Goal: Communication & Community: Participate in discussion

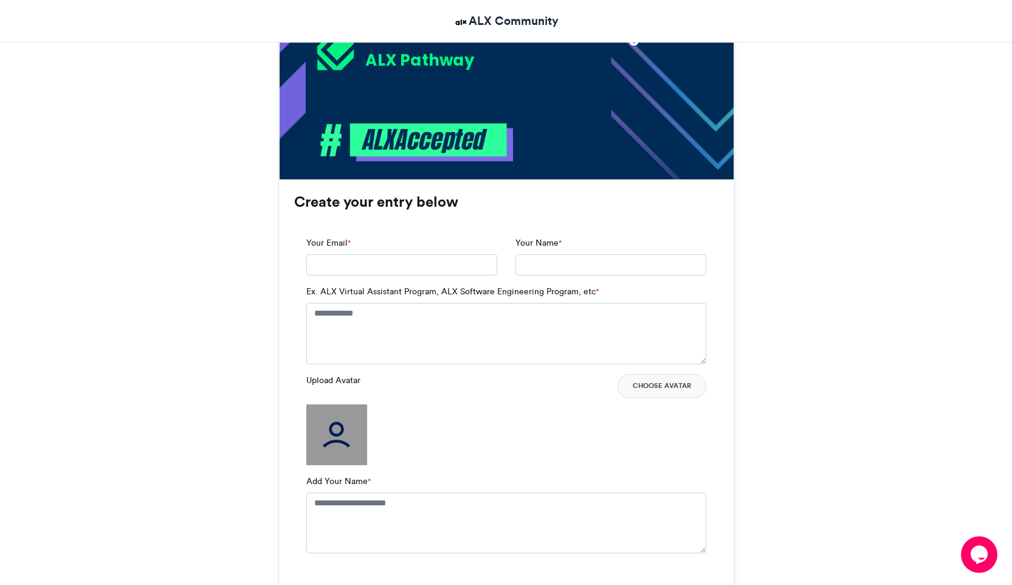
scroll to position [660, 0]
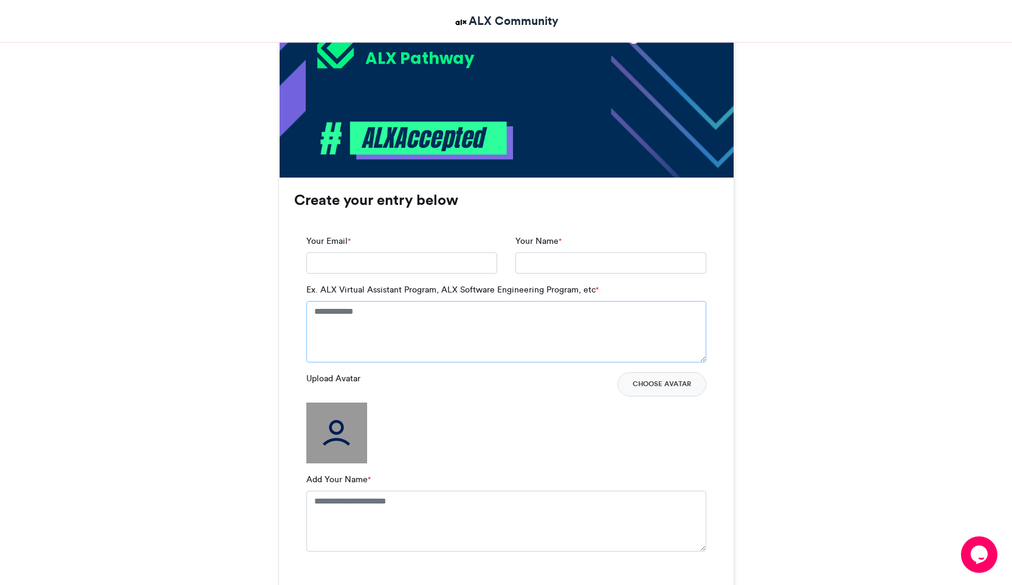
click at [463, 314] on textarea "Ex. ALX Virtual Assistant Program, ALX Software Engineering Program, etc *" at bounding box center [506, 331] width 400 height 61
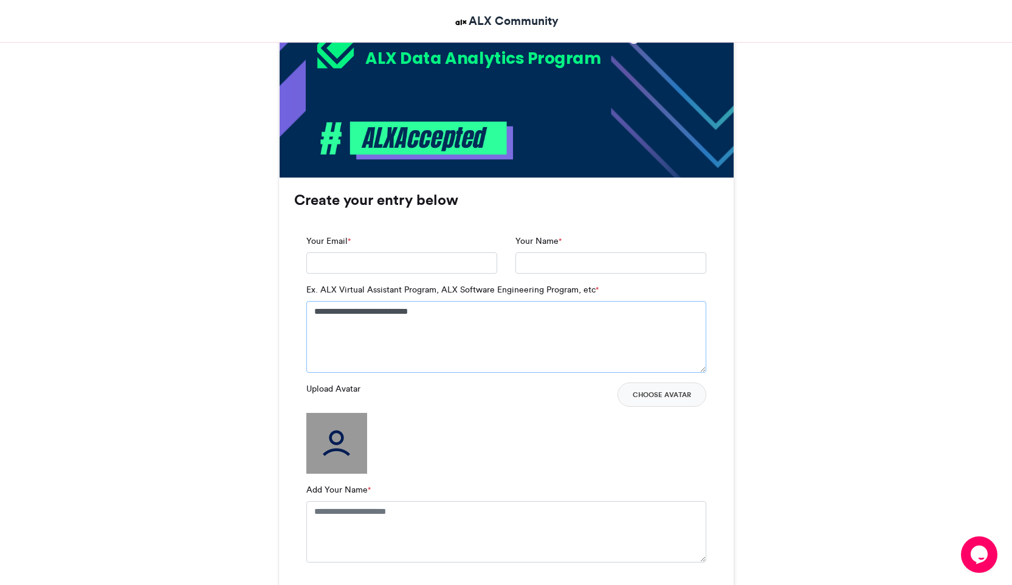
type textarea "**********"
click at [430, 269] on input "Your Email *" at bounding box center [401, 263] width 191 height 22
type input "*"
type input "**********"
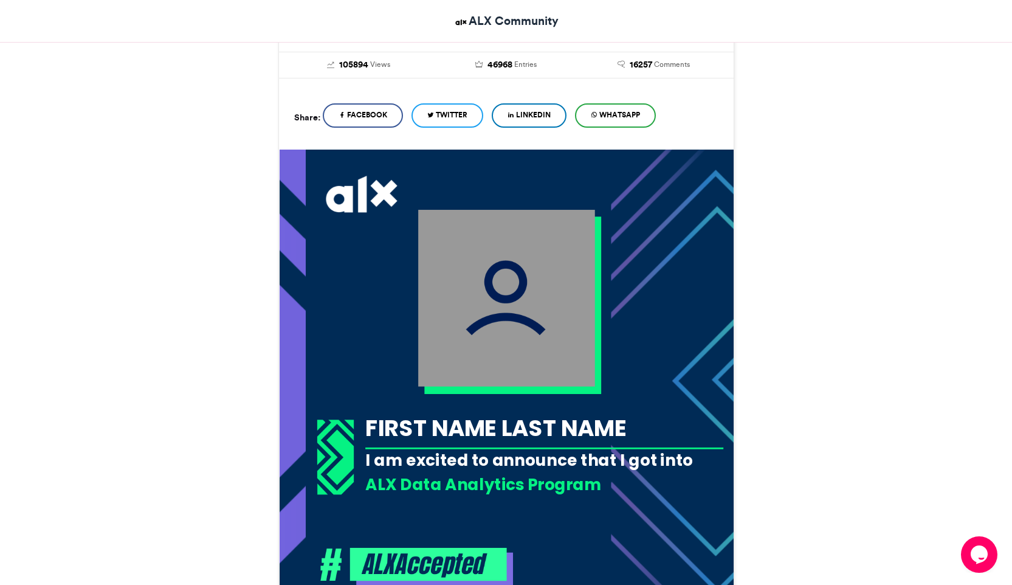
scroll to position [221, 0]
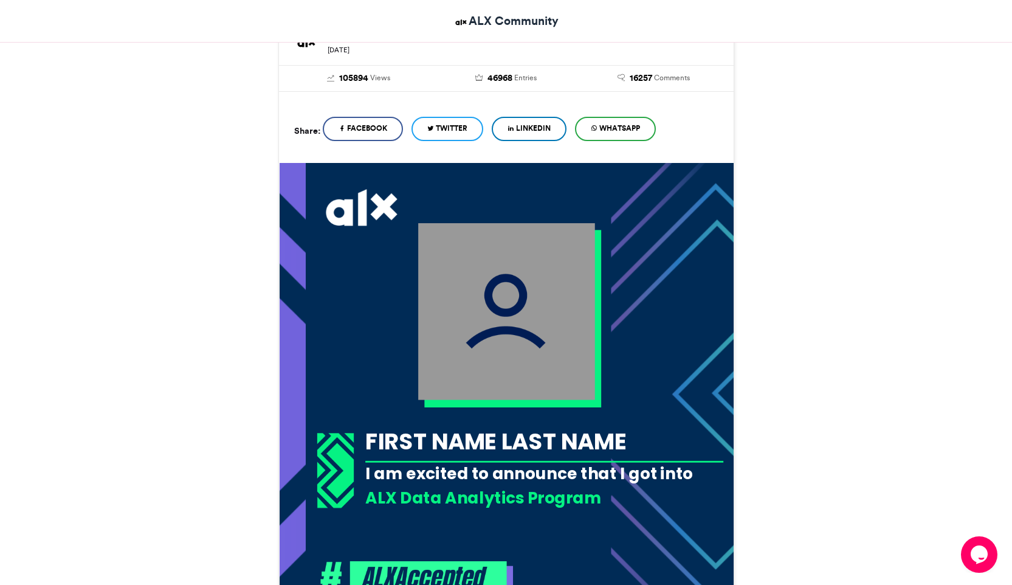
click at [488, 295] on img at bounding box center [506, 311] width 177 height 177
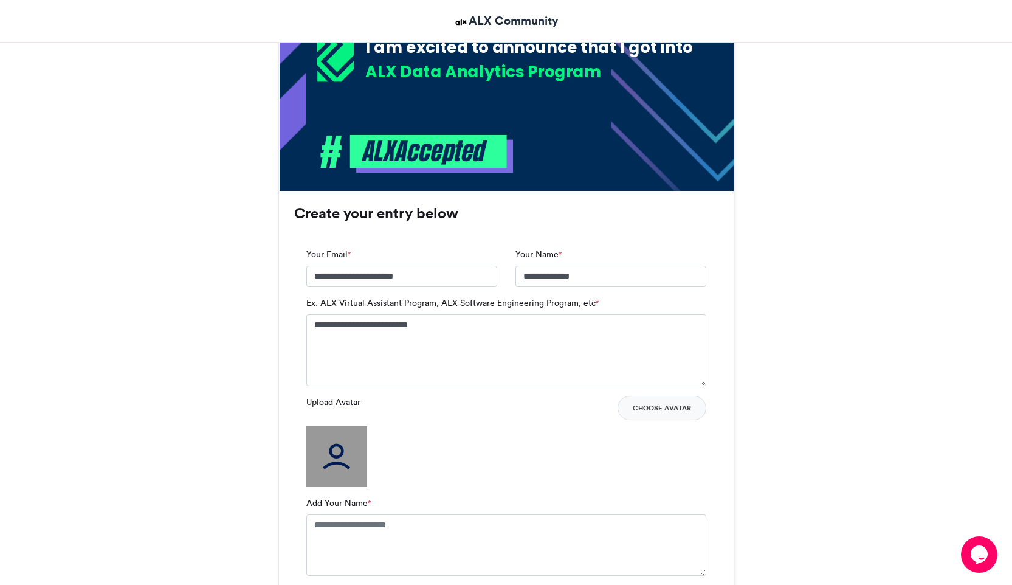
scroll to position [662, 0]
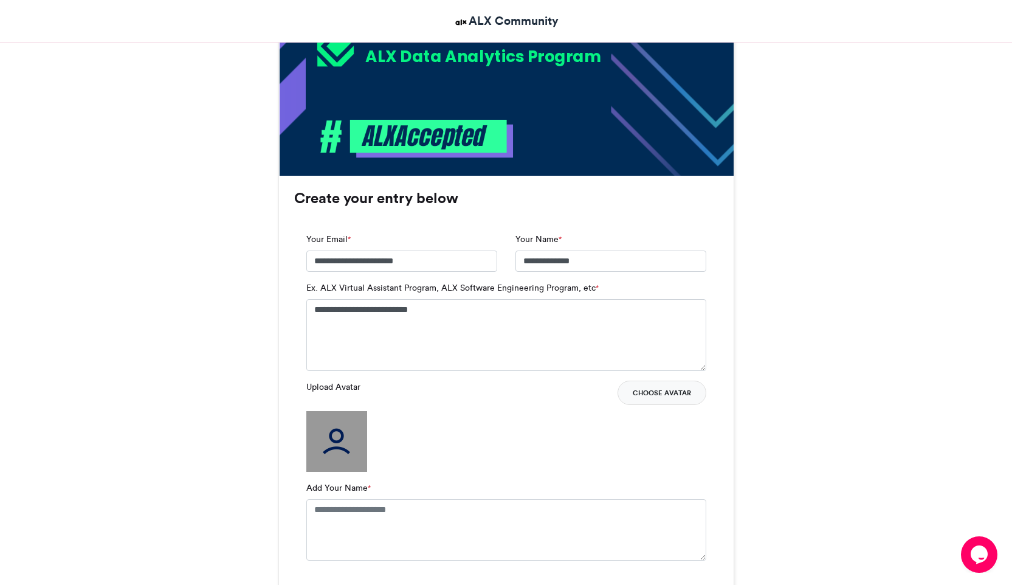
click at [650, 391] on button "Choose Avatar" at bounding box center [661, 392] width 89 height 24
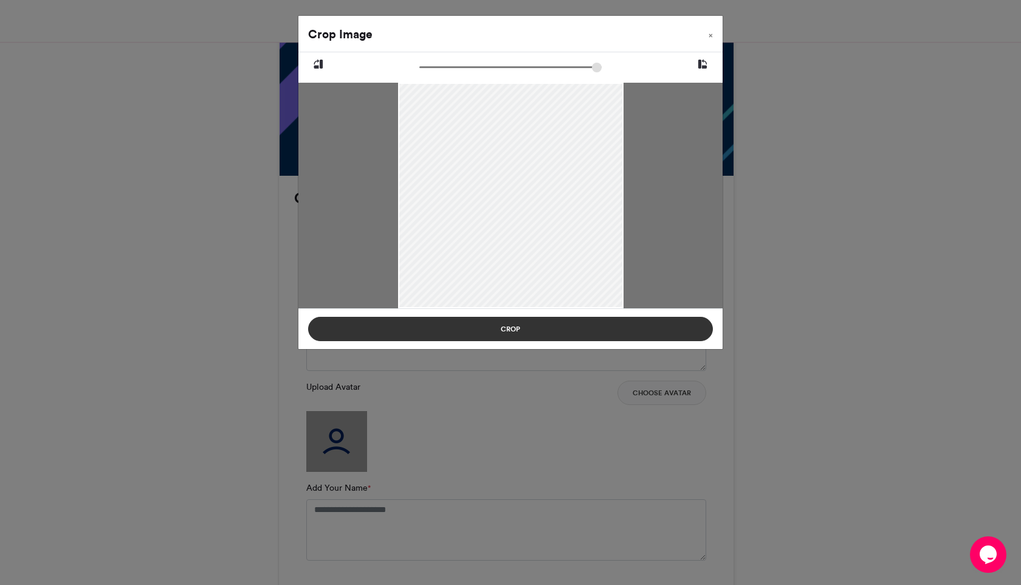
click at [536, 323] on button "Crop" at bounding box center [510, 329] width 405 height 24
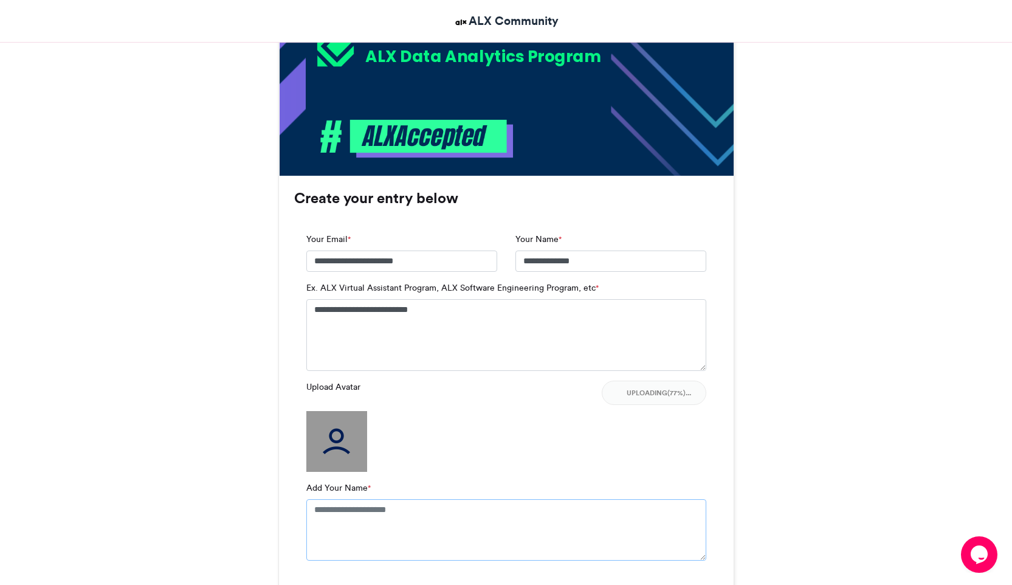
click at [356, 507] on textarea "Add Your Name *" at bounding box center [506, 529] width 400 height 61
type textarea "**********"
click at [647, 390] on button "Choose Avatar" at bounding box center [661, 392] width 89 height 24
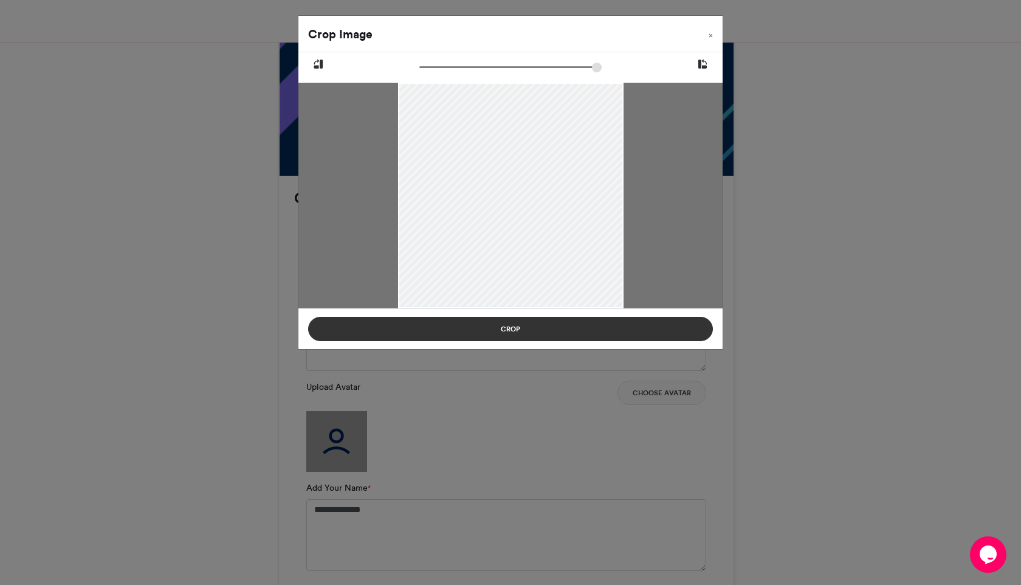
click at [559, 330] on button "Crop" at bounding box center [510, 329] width 405 height 24
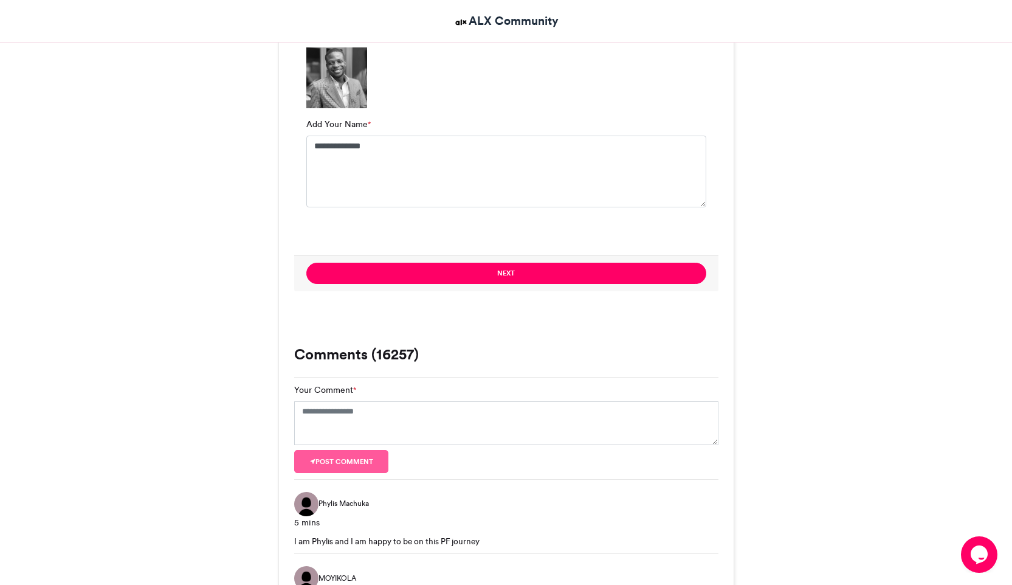
scroll to position [1031, 0]
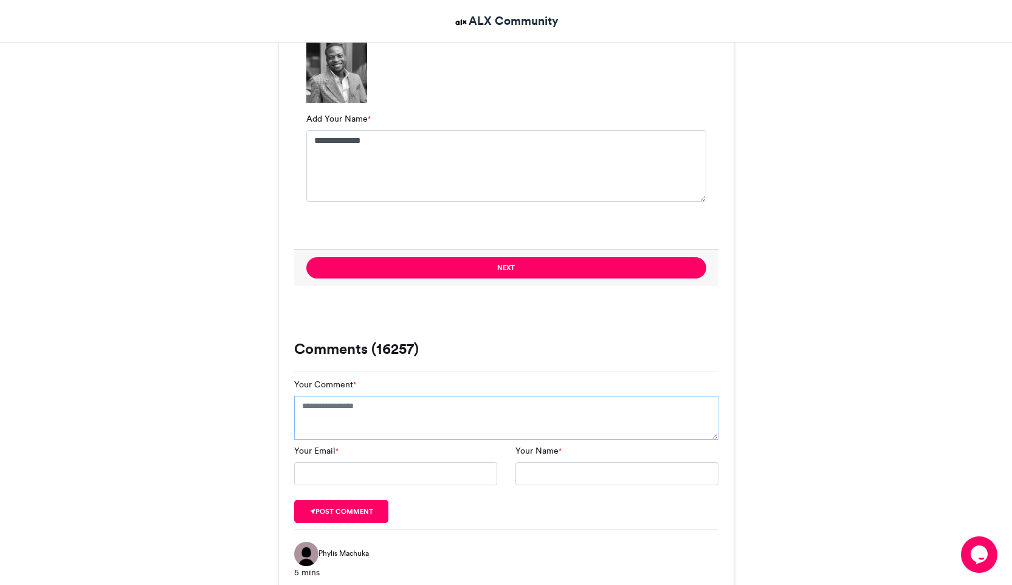
click at [442, 405] on textarea "Your Comment *" at bounding box center [506, 418] width 424 height 44
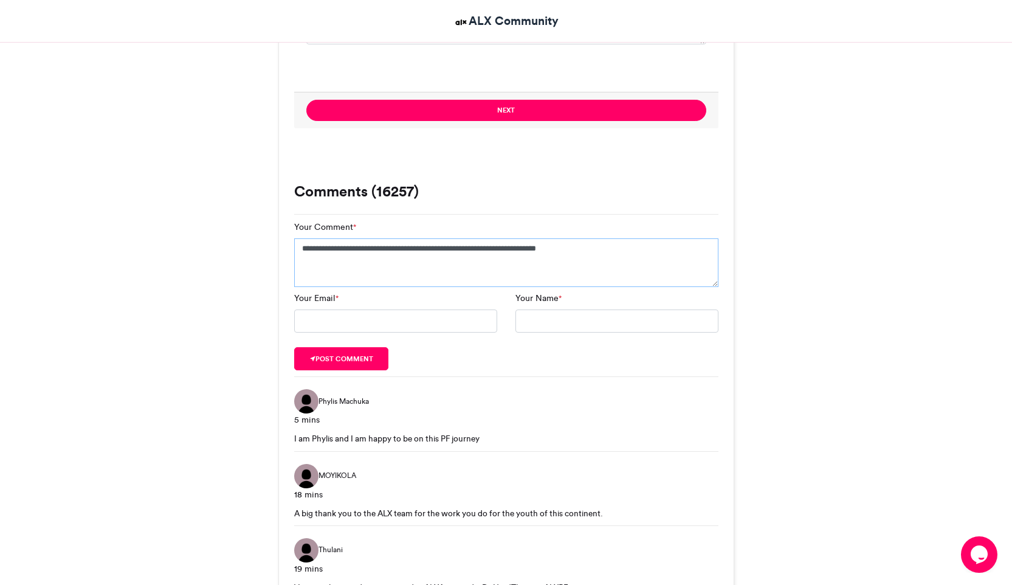
scroll to position [1191, 0]
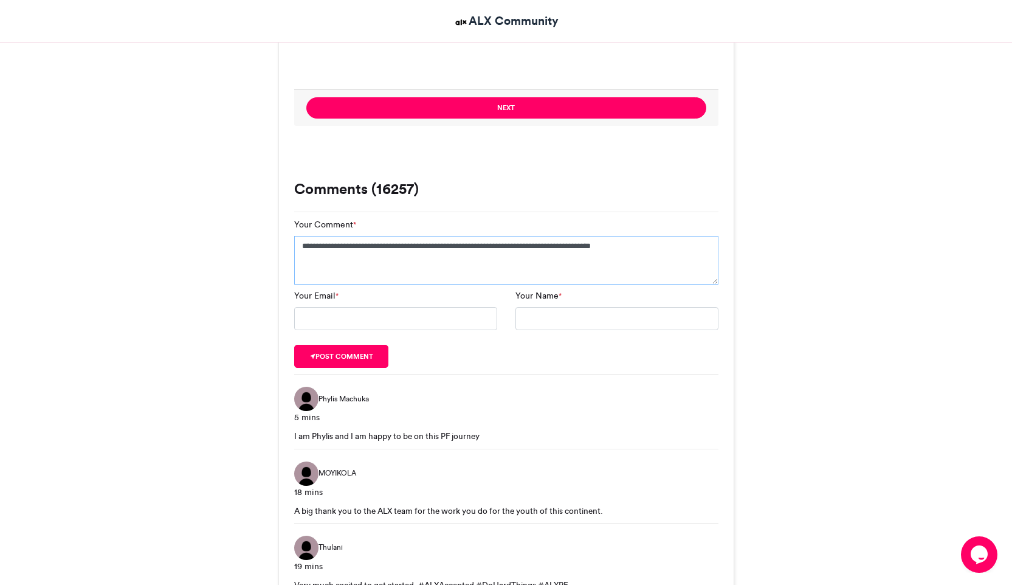
type textarea "**********"
click at [372, 318] on input "Your Email *" at bounding box center [395, 318] width 203 height 23
type input "**********"
click at [358, 357] on button "Post comment" at bounding box center [341, 356] width 95 height 23
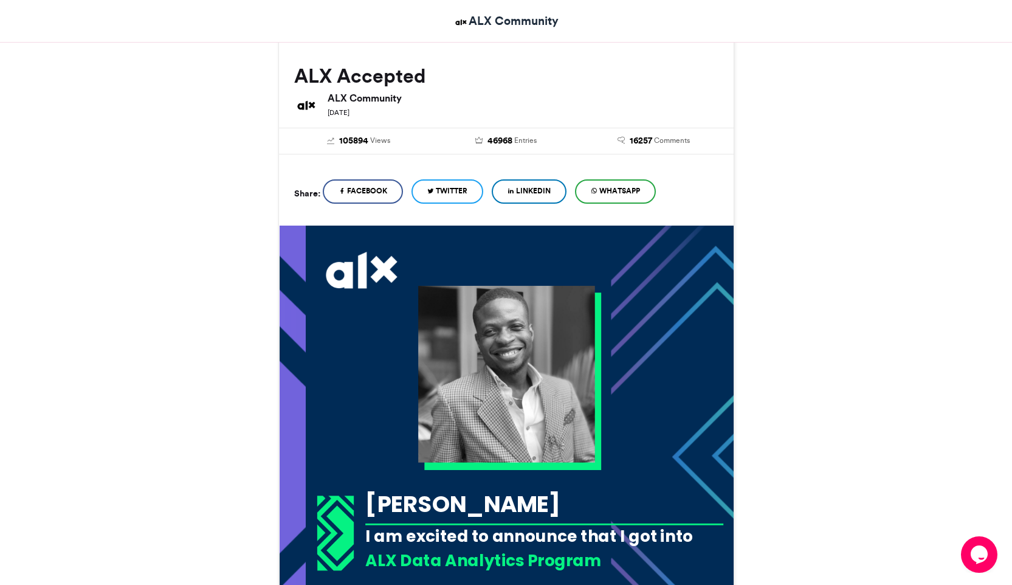
scroll to position [154, 0]
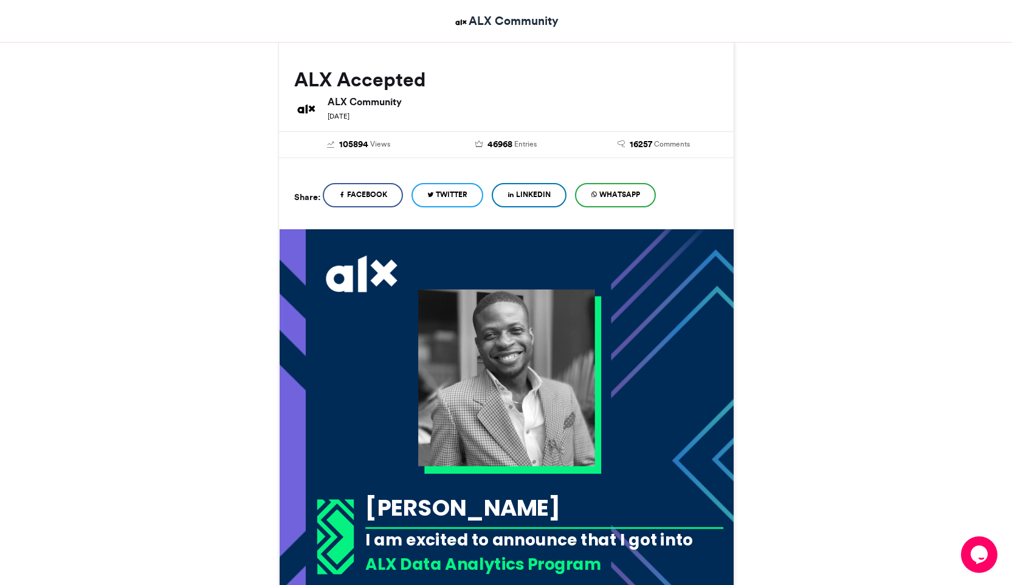
click at [617, 192] on span "WhatsApp" at bounding box center [619, 194] width 41 height 11
click at [616, 196] on span "WhatsApp" at bounding box center [619, 194] width 41 height 11
click at [618, 196] on span "WhatsApp" at bounding box center [619, 194] width 41 height 11
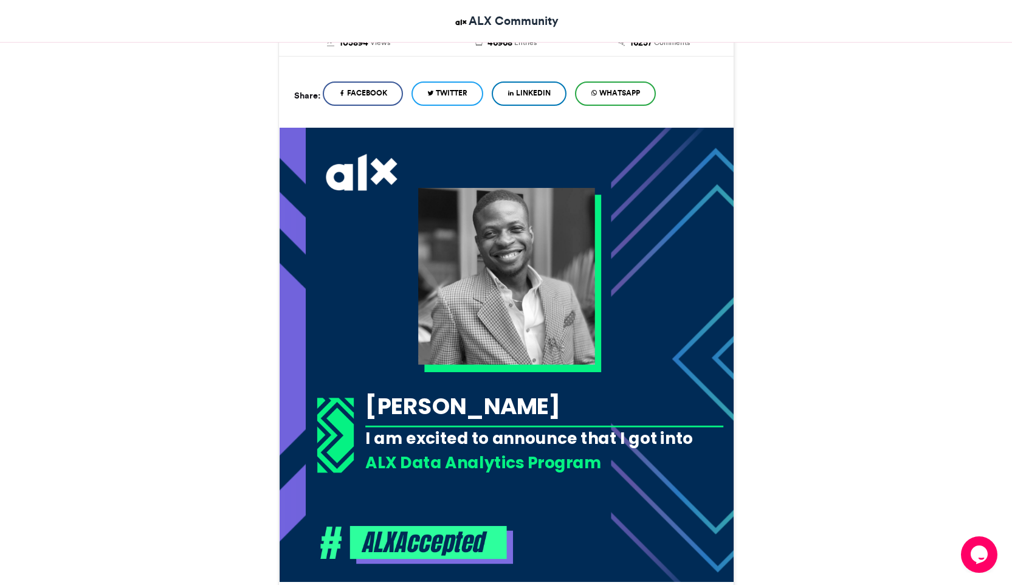
scroll to position [0, 0]
